Goal: Navigation & Orientation: Find specific page/section

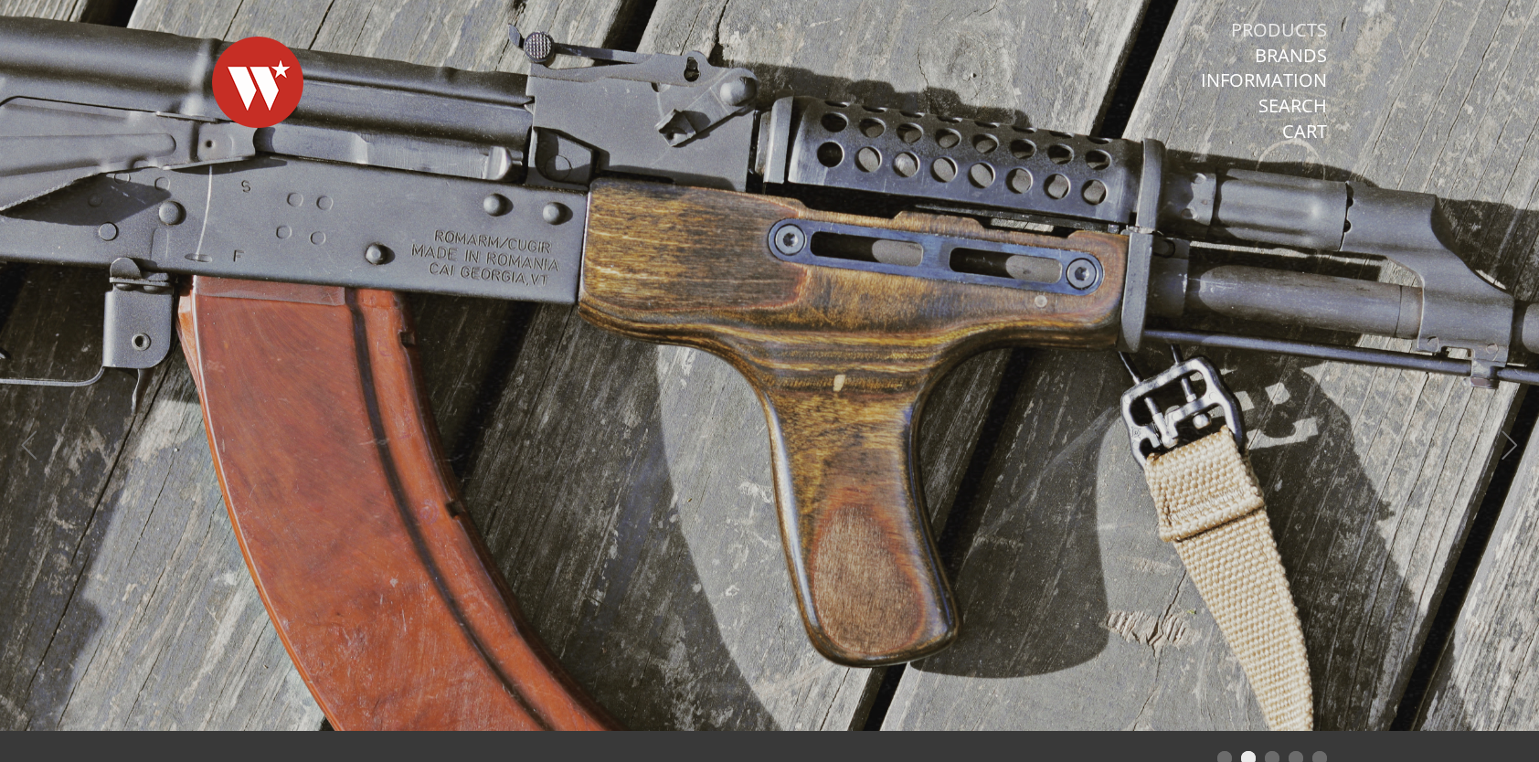
click at [1291, 33] on link "Products" at bounding box center [1279, 30] width 96 height 24
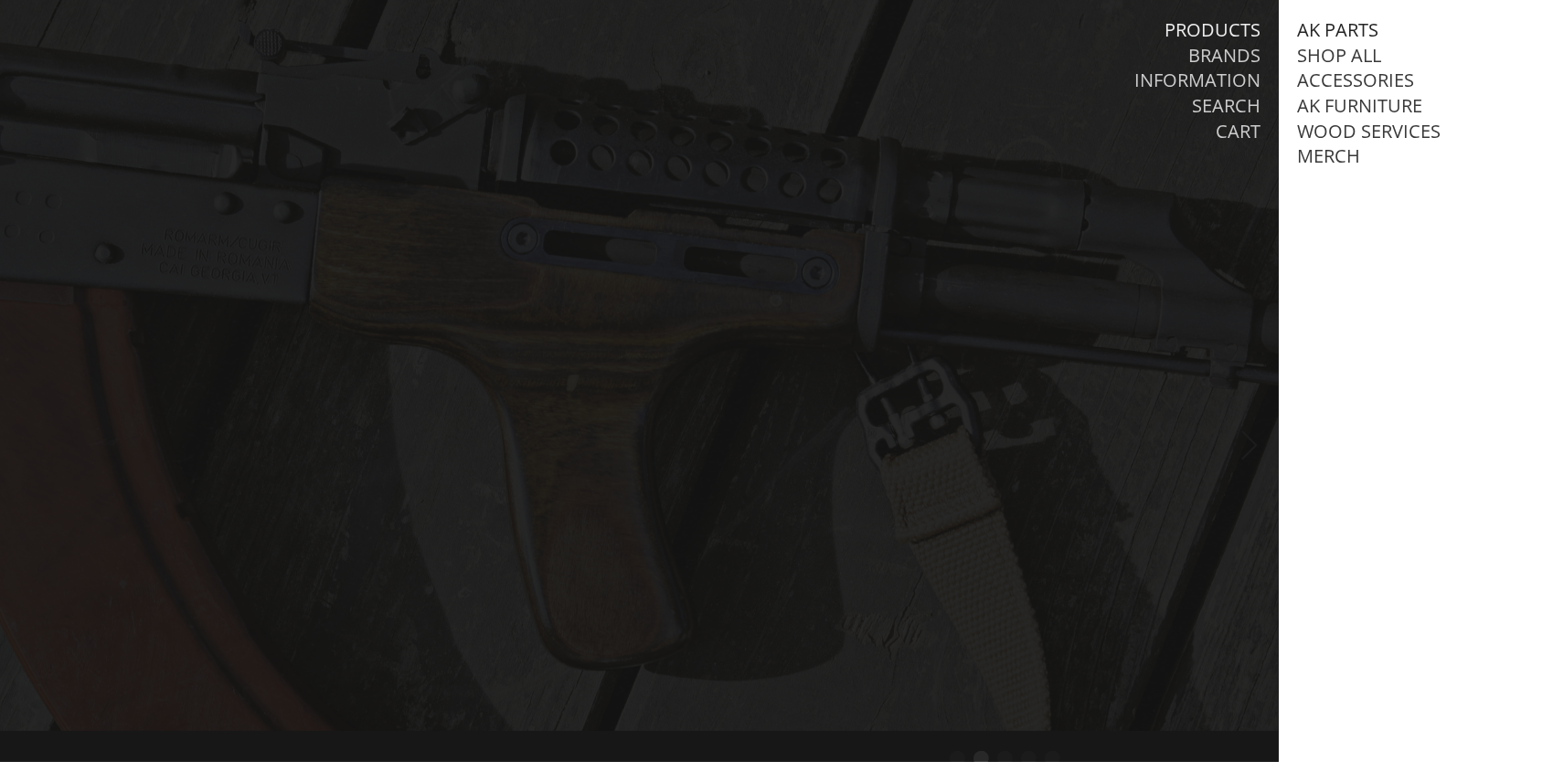
click at [1336, 20] on link "AK Parts" at bounding box center [1337, 30] width 81 height 24
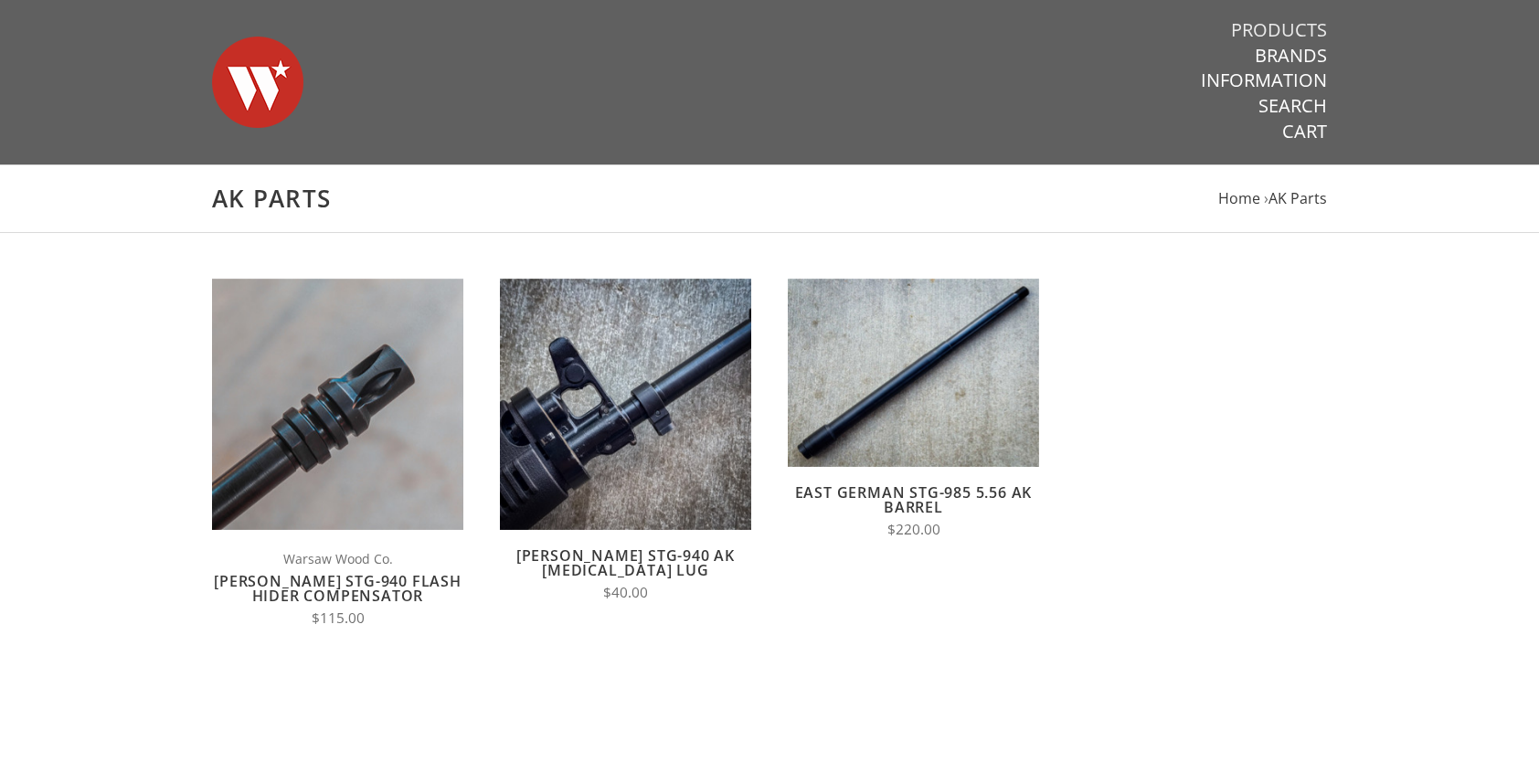
click at [1306, 27] on link "Products" at bounding box center [1279, 30] width 96 height 24
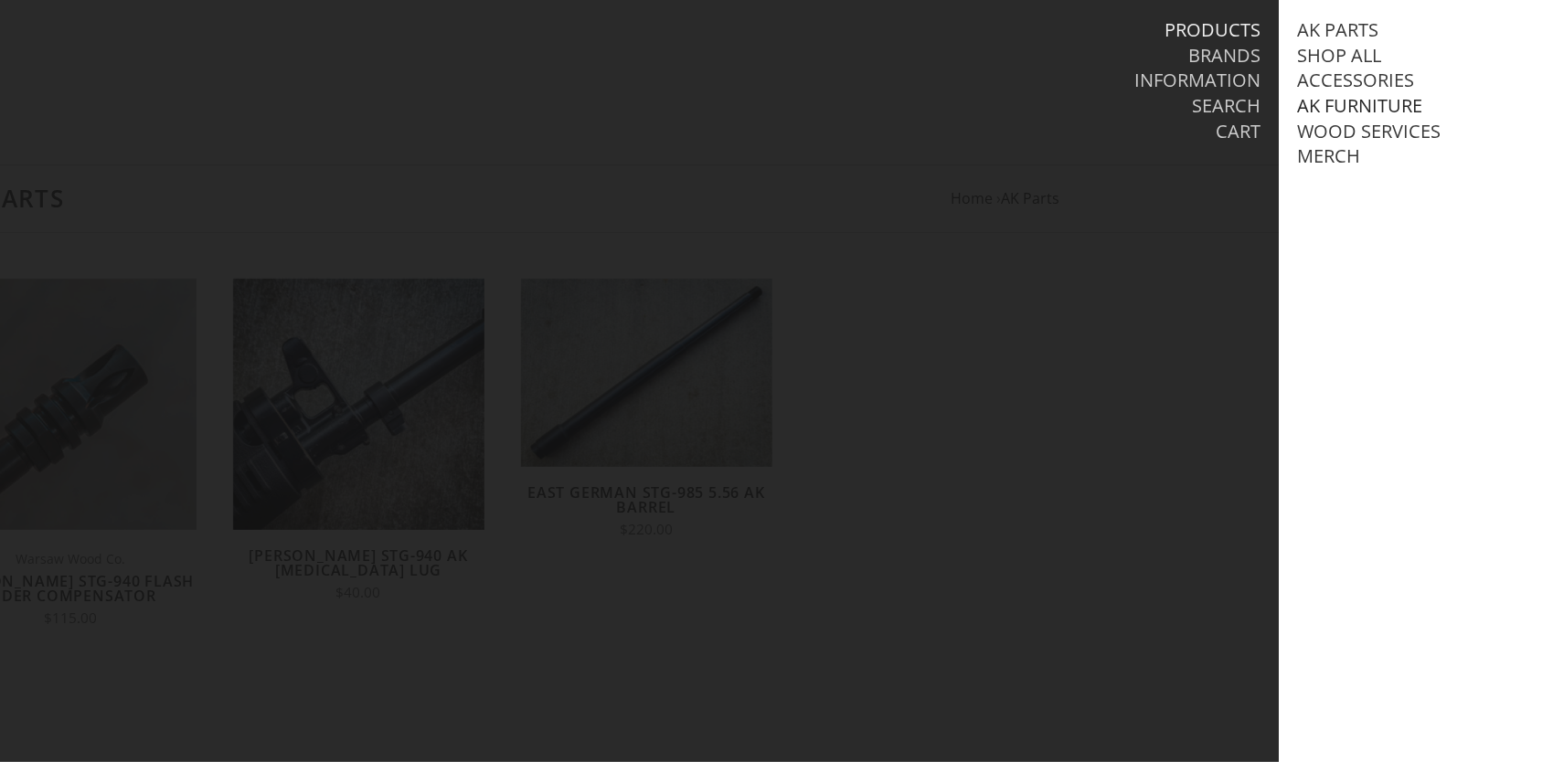
click at [1365, 102] on link "AK Furniture" at bounding box center [1359, 106] width 125 height 24
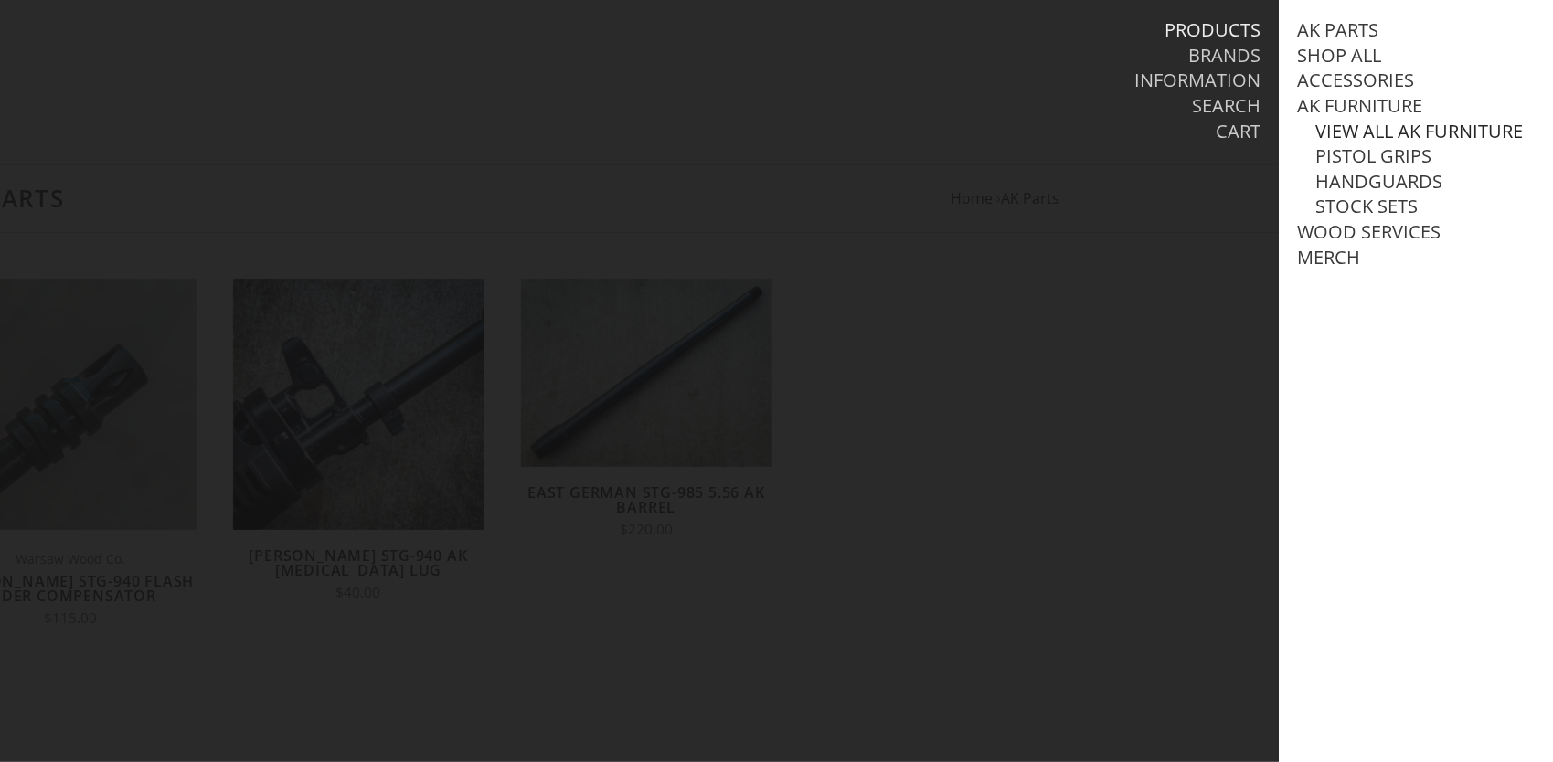
click at [1386, 126] on link "View all AK Furniture" at bounding box center [1418, 132] width 207 height 24
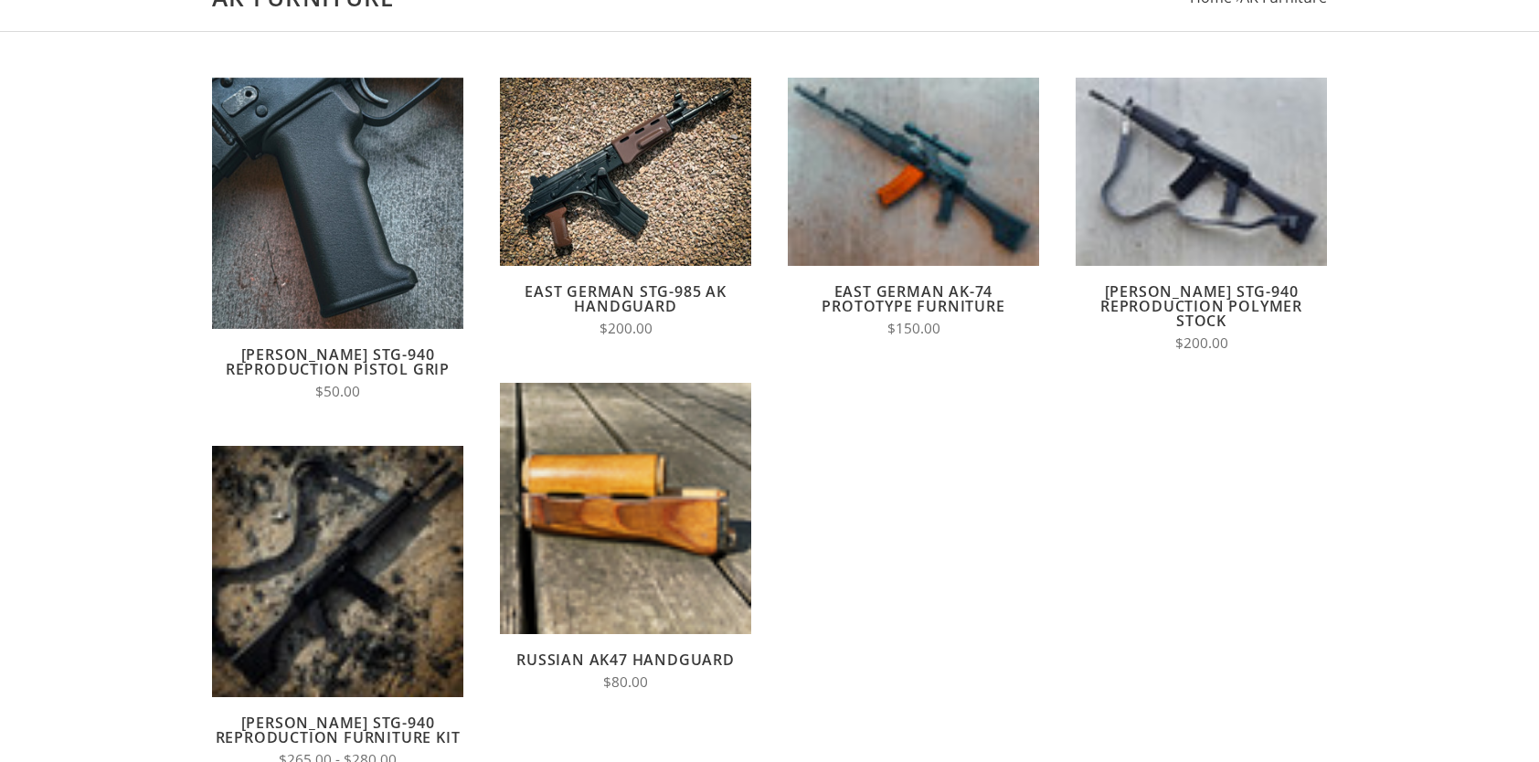
scroll to position [274, 0]
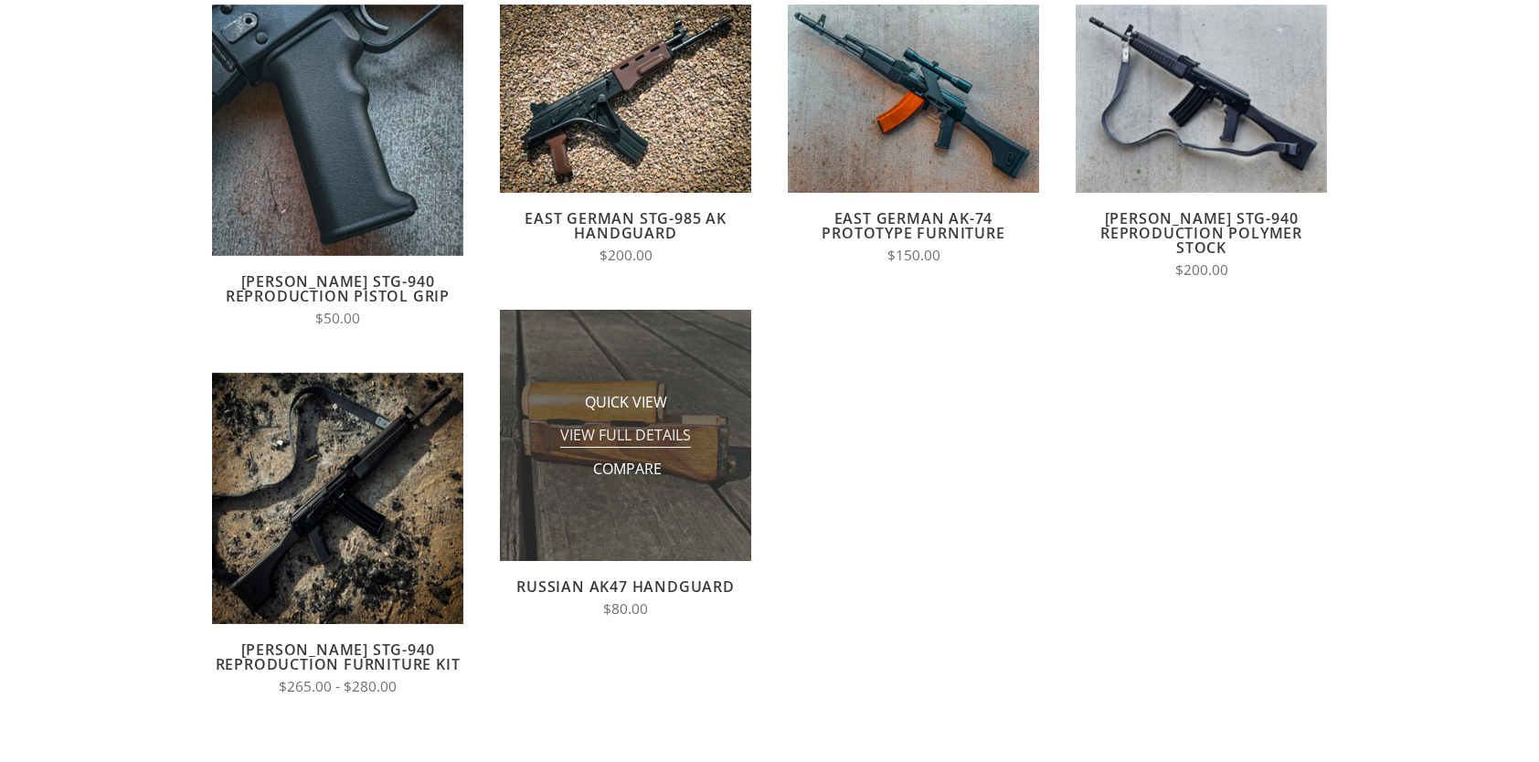
click at [667, 441] on span "View Full Details" at bounding box center [625, 436] width 131 height 23
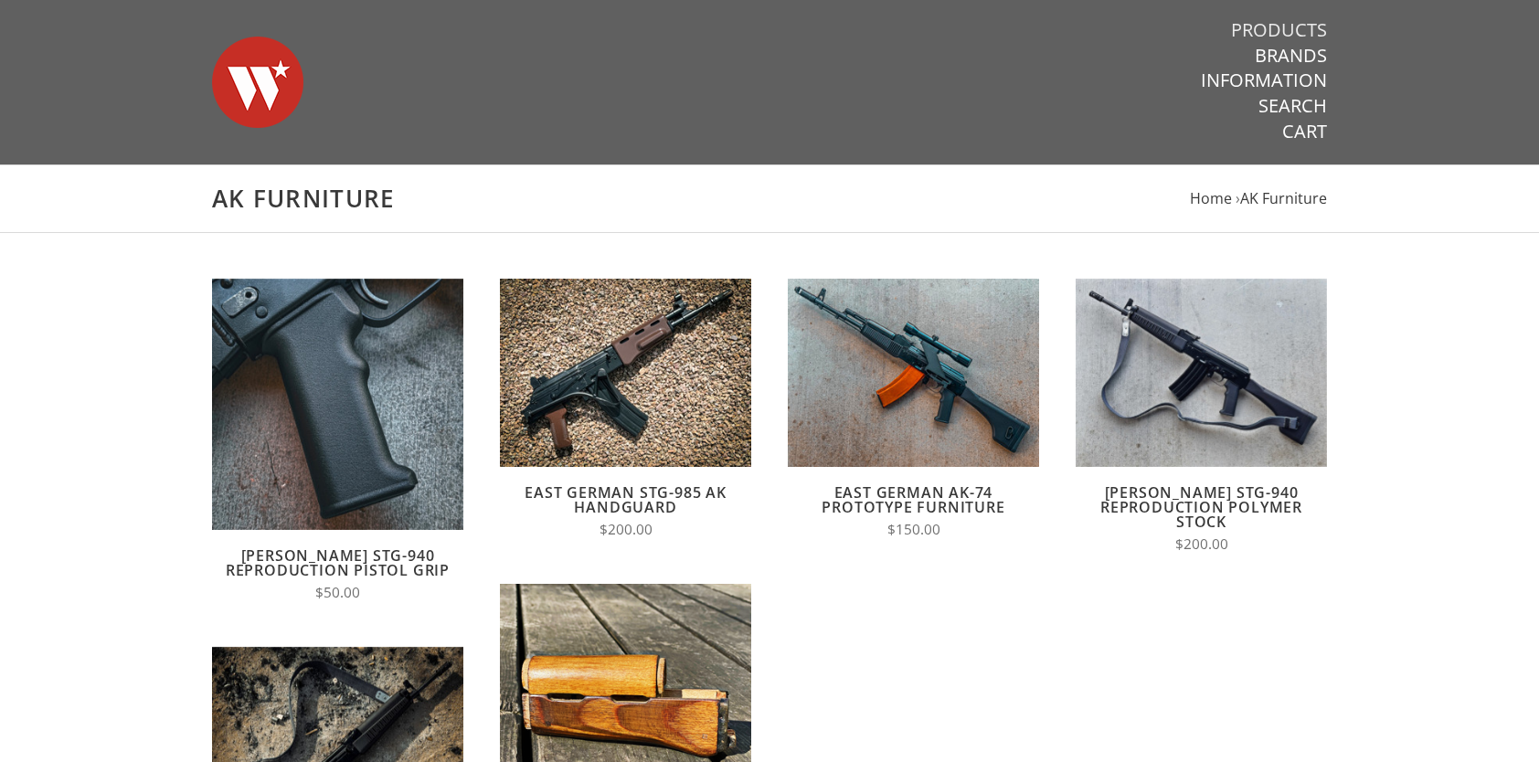
click at [1298, 30] on link "Products" at bounding box center [1279, 30] width 96 height 24
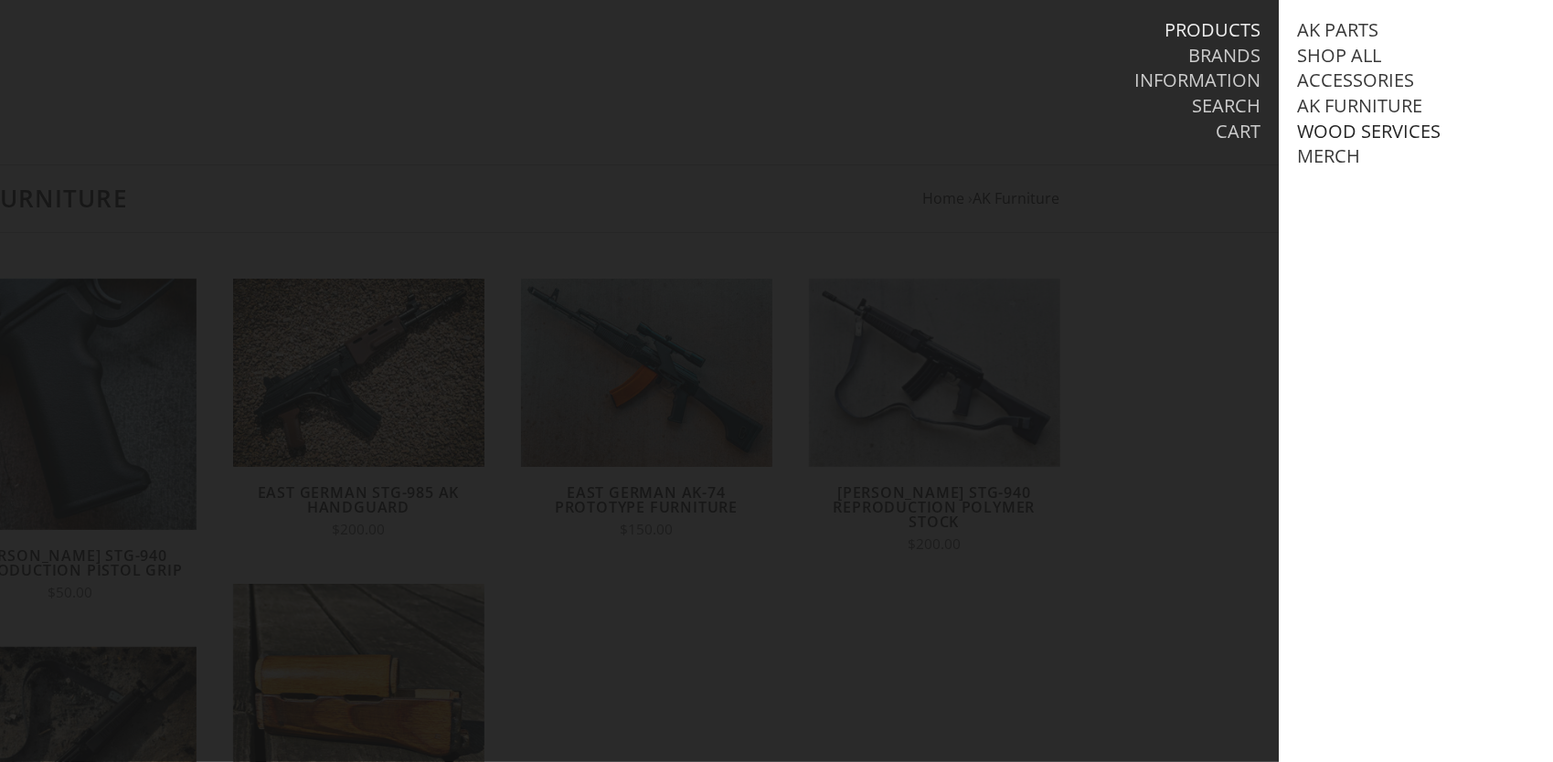
click at [1384, 135] on link "Wood Services" at bounding box center [1369, 132] width 144 height 24
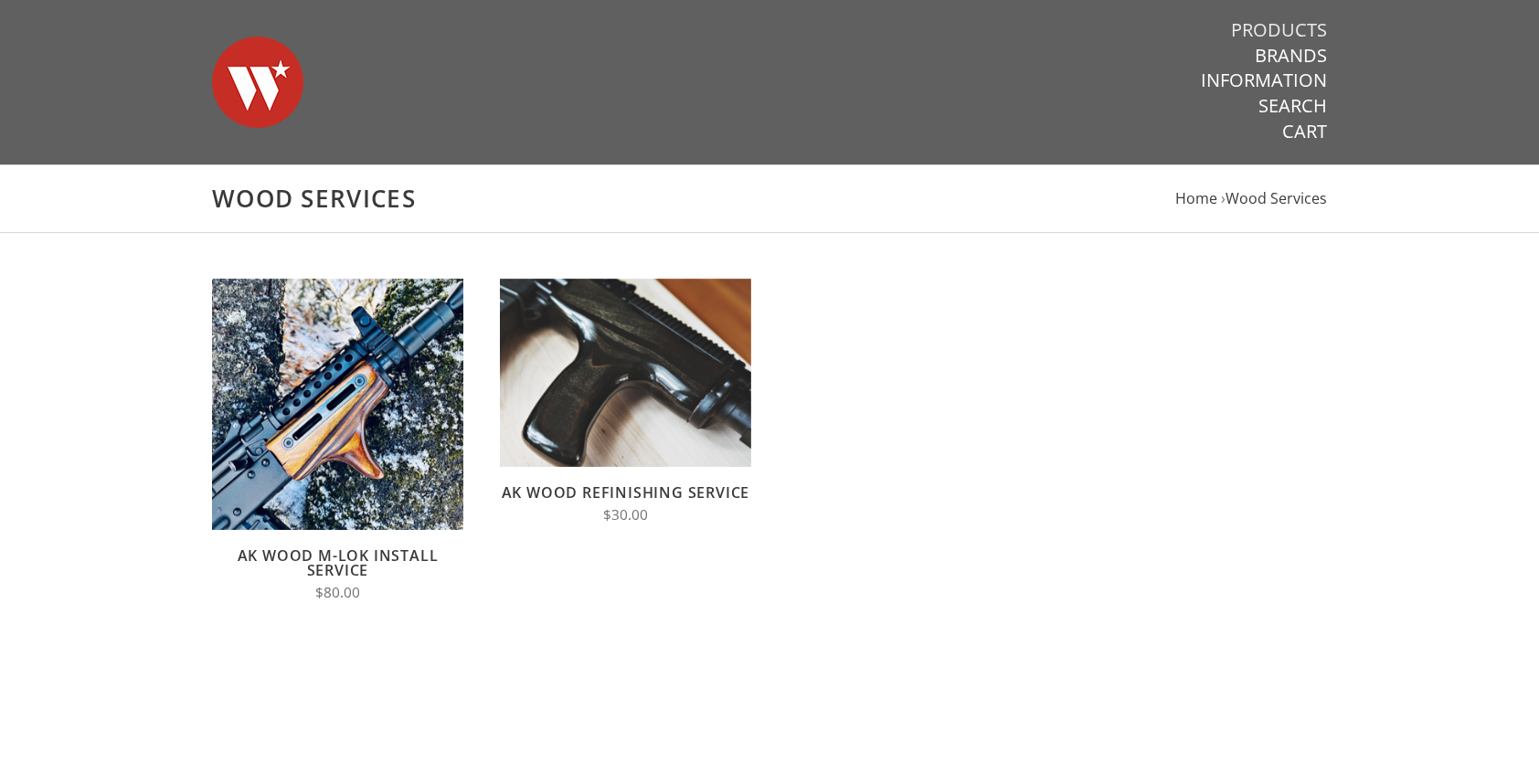
click at [1300, 31] on link "Products" at bounding box center [1279, 30] width 96 height 24
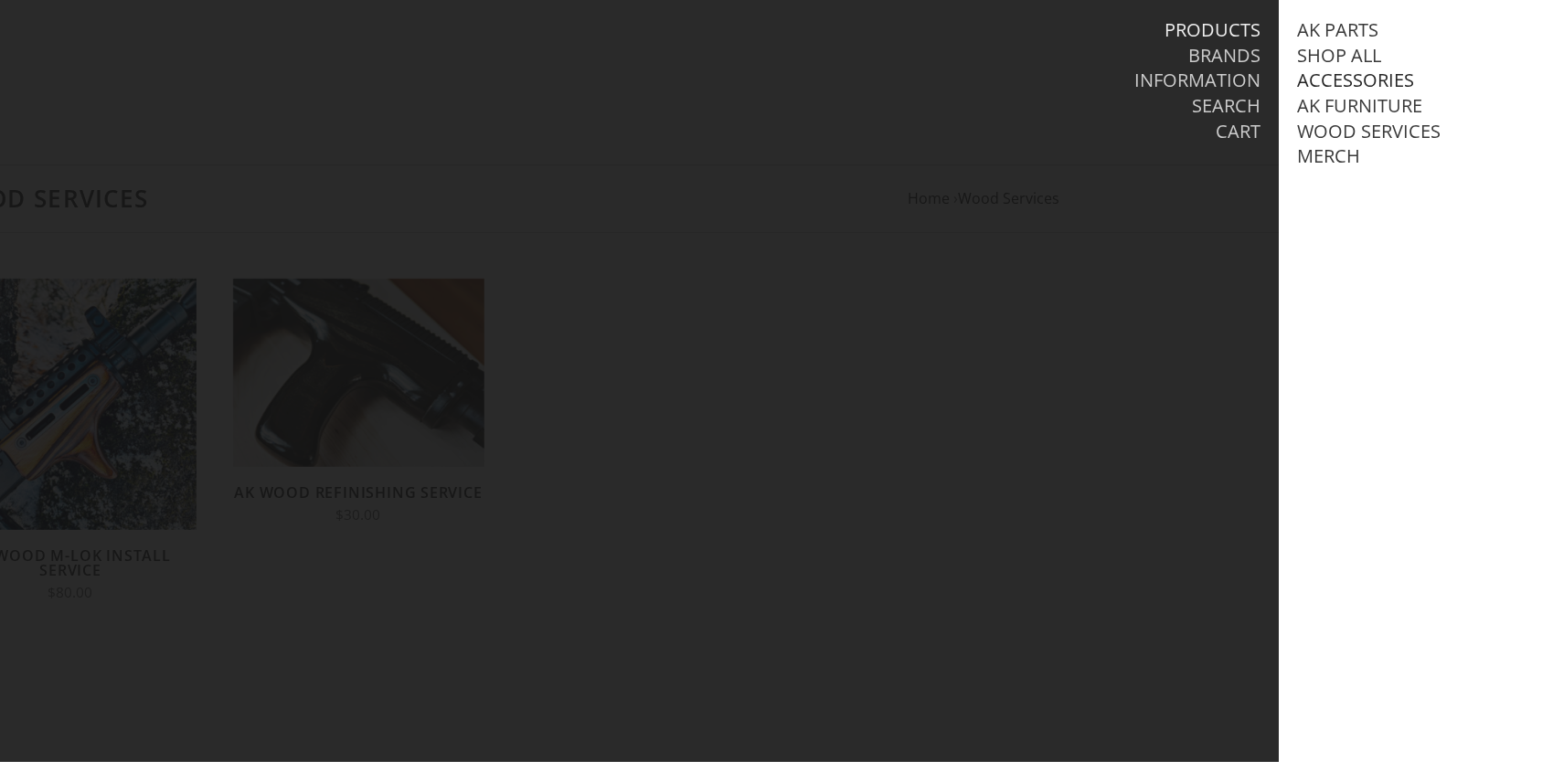
click at [1386, 77] on link "Accessories" at bounding box center [1355, 81] width 117 height 24
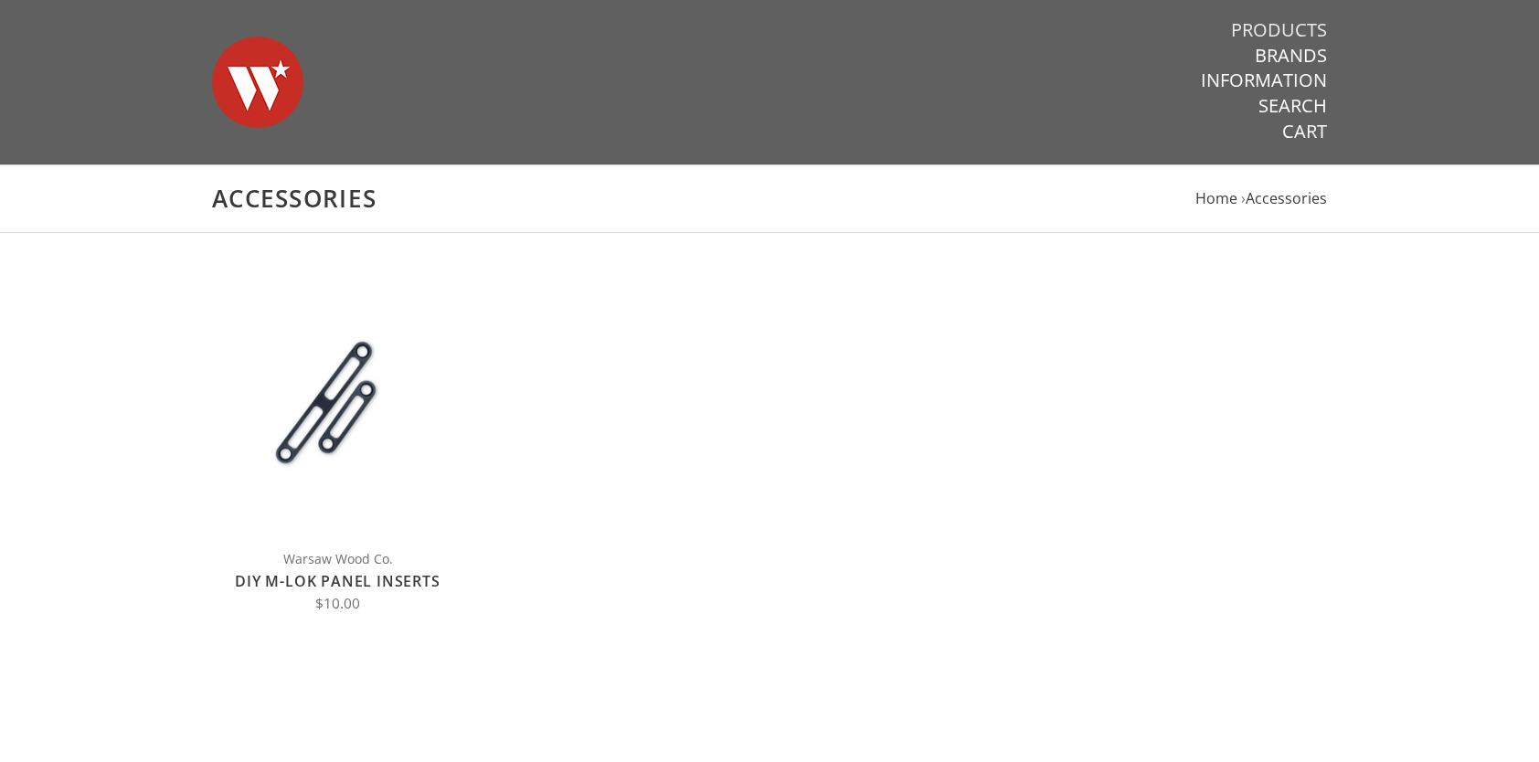
click at [1298, 30] on link "Products" at bounding box center [1279, 30] width 96 height 24
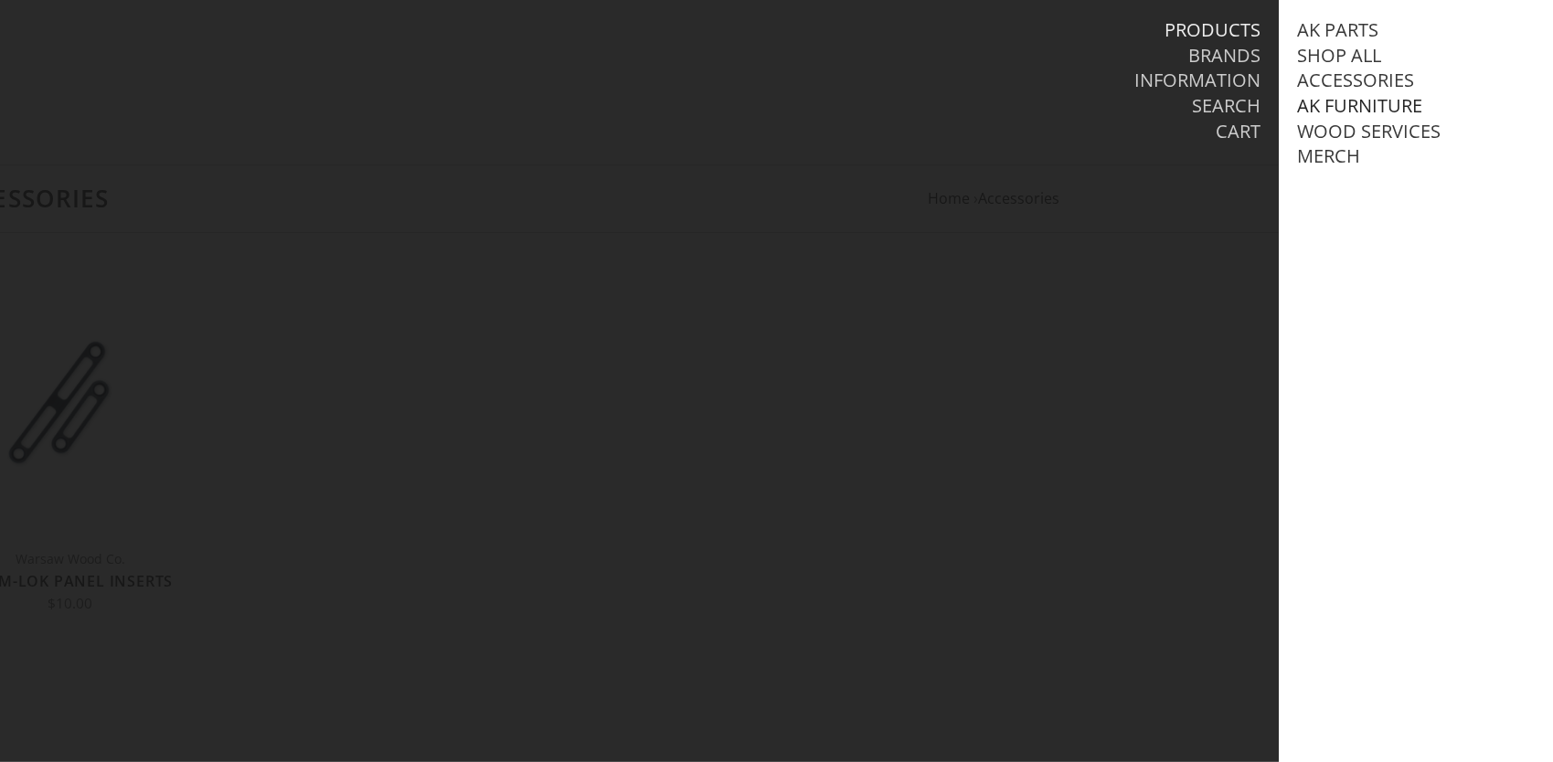
click at [1395, 109] on link "AK Furniture" at bounding box center [1359, 106] width 125 height 24
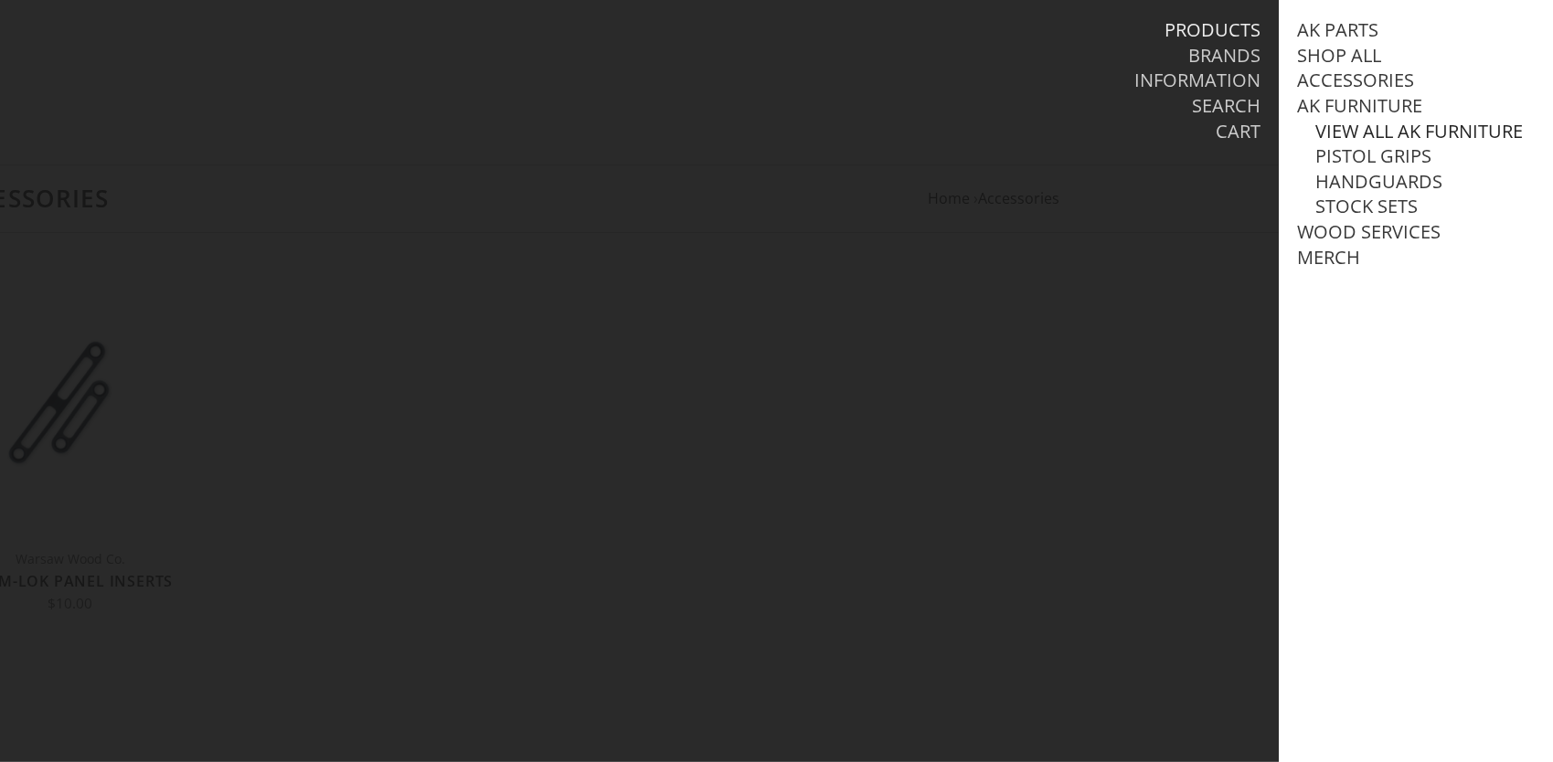
click at [1395, 125] on link "View all AK Furniture" at bounding box center [1418, 132] width 207 height 24
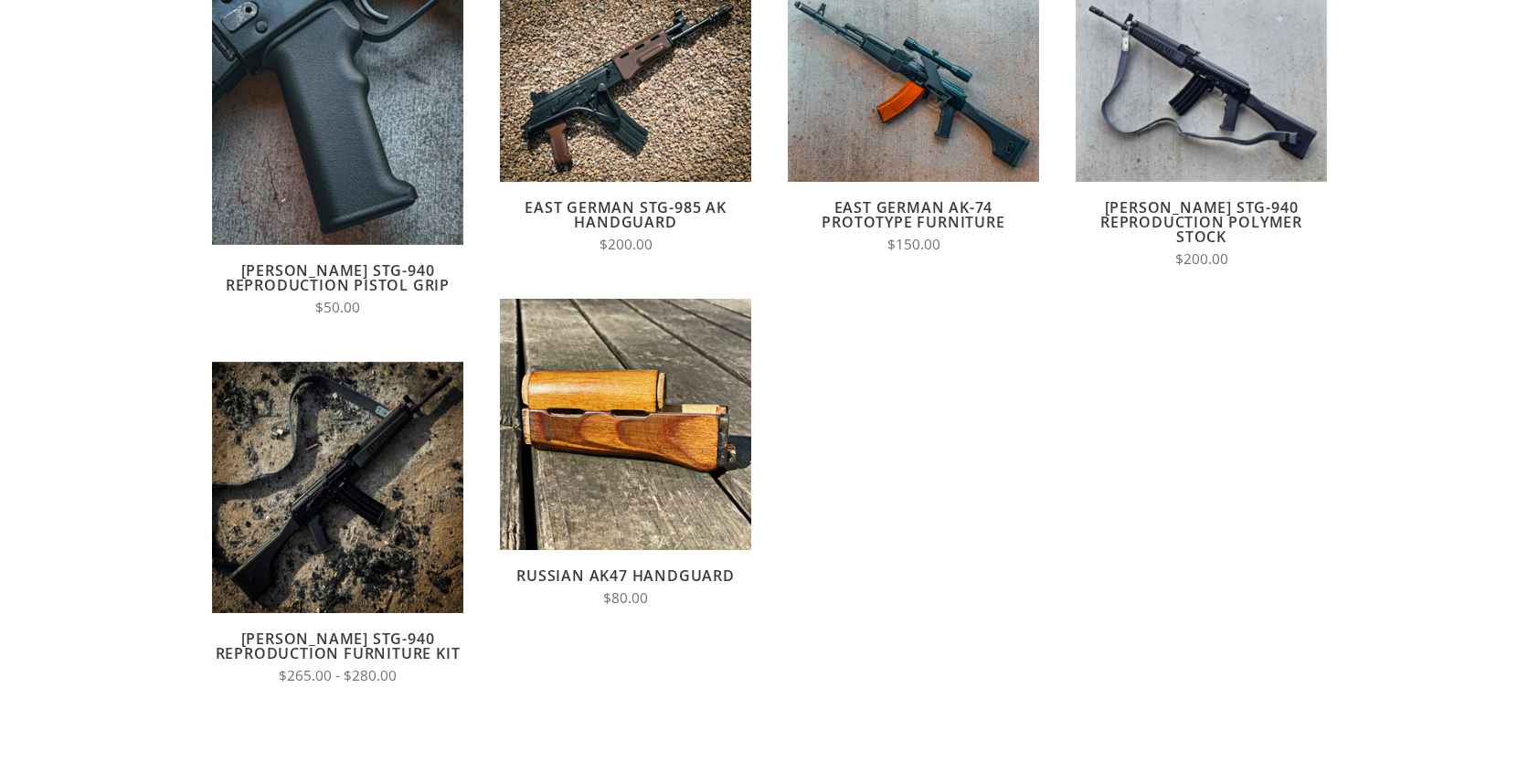
scroll to position [274, 0]
